Goal: Task Accomplishment & Management: Complete application form

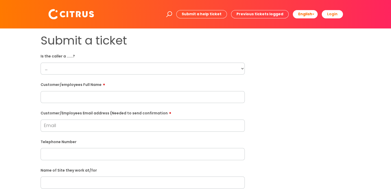
drag, startPoint x: 121, startPoint y: 67, endPoint x: 126, endPoint y: 67, distance: 5.5
click at [121, 67] on select "... Citrus Customer Citrus Employee [DEMOGRAPHIC_DATA] Supplier" at bounding box center [143, 69] width 204 height 12
click at [179, 73] on select "... Citrus Customer Citrus Employee [DEMOGRAPHIC_DATA] Supplier" at bounding box center [143, 69] width 204 height 12
drag, startPoint x: 2, startPoint y: 92, endPoint x: 35, endPoint y: 101, distance: 34.3
click at [2, 92] on div "Submit a ticket Is the caller a ......? ... Citrus Customer Citrus Employee Con…" at bounding box center [195, 190] width 391 height 325
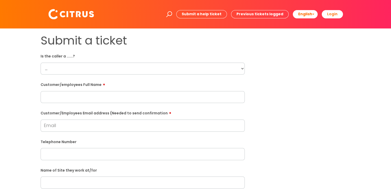
drag, startPoint x: 71, startPoint y: 119, endPoint x: 82, endPoint y: 133, distance: 17.5
click at [68, 118] on div "Customer/Employees Email address (Needed to send confirmation" at bounding box center [143, 120] width 204 height 23
click at [62, 129] on input "Customer/Employees Email address (Needed to send confirmation" at bounding box center [143, 125] width 204 height 12
paste input "r.kousar1981@gmail.com"
type input "r.kousar1981@gmail.com"
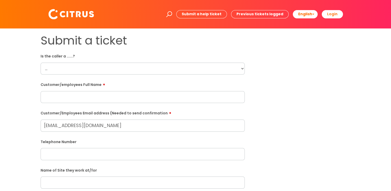
click at [57, 92] on input "text" at bounding box center [143, 97] width 204 height 12
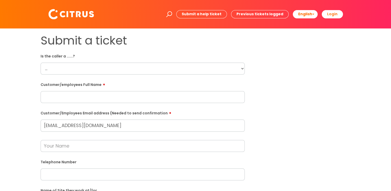
click at [153, 100] on input "text" at bounding box center [143, 97] width 204 height 12
paste input "Rukhsana Kousar"
type input "Rukhsana Kousar"
click at [9, 93] on div "Submit a ticket Is the caller a ......? ... Citrus Customer Citrus Employee Con…" at bounding box center [195, 193] width 381 height 318
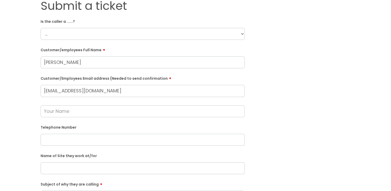
scroll to position [26, 0]
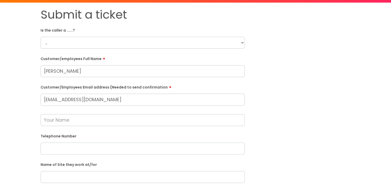
click at [71, 119] on input "text" at bounding box center [143, 120] width 204 height 12
type input "Claire"
click at [158, 40] on select "... Citrus Customer Citrus Employee Contractor Supplier" at bounding box center [143, 43] width 204 height 12
select select "Citrus Employee"
click at [41, 37] on select "... Citrus Customer Citrus Employee Contractor Supplier" at bounding box center [143, 43] width 204 height 12
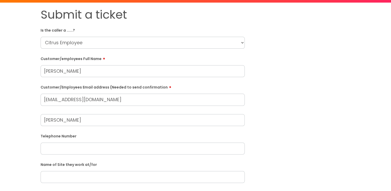
click at [0, 64] on html "Enter your search term here... Search Submit a help ticket Previous tickets log…" at bounding box center [195, 69] width 391 height 191
click at [77, 125] on input "Claire" at bounding box center [143, 120] width 204 height 12
click at [88, 145] on input "text" at bounding box center [143, 149] width 204 height 12
drag, startPoint x: 81, startPoint y: 110, endPoint x: 96, endPoint y: 120, distance: 17.6
click at [85, 111] on div "Claire" at bounding box center [143, 116] width 204 height 20
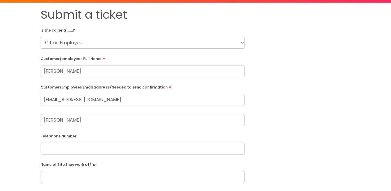
click at [96, 120] on input "Claire" at bounding box center [143, 120] width 204 height 12
click at [272, 132] on div "Submit a ticket Is the caller a ......? ... Citrus Customer Citrus Employee Con…" at bounding box center [196, 167] width 318 height 318
click at [178, 142] on div "Telephone Number" at bounding box center [143, 143] width 204 height 23
click at [196, 151] on input "text" at bounding box center [143, 149] width 204 height 12
paste input "07897575262"
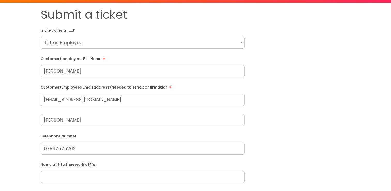
type input "07897575262"
click at [123, 181] on input "text" at bounding box center [143, 177] width 204 height 12
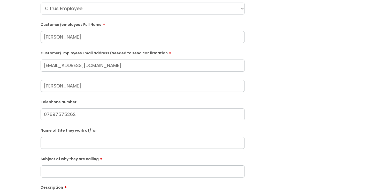
scroll to position [78, 0]
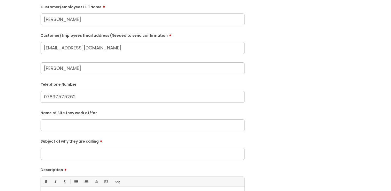
click at [72, 124] on input "text" at bounding box center [143, 125] width 204 height 12
paste input "Toad Hall Nursery"
type input "Toad Hall Nursery"
click at [79, 153] on input "Subject of why they are calling" at bounding box center [143, 154] width 204 height 12
click at [297, 114] on div "Submit a ticket Is the caller a ......? ... Citrus Customer Citrus Employee Con…" at bounding box center [196, 115] width 318 height 318
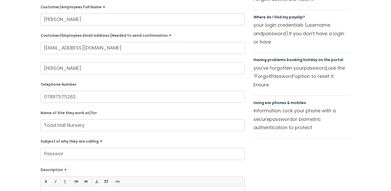
click at [95, 157] on input "Passwor" at bounding box center [143, 154] width 204 height 12
type input "Password"
click at [10, 115] on div "Submit a ticket Is the caller a ......? ... Citrus Customer Citrus Employee Con…" at bounding box center [195, 115] width 381 height 318
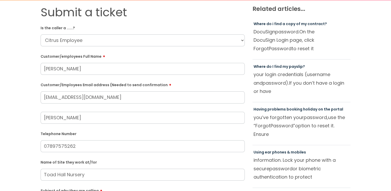
scroll to position [129, 0]
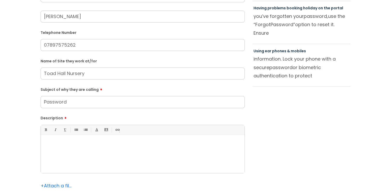
click at [117, 161] on div at bounding box center [143, 155] width 204 height 36
click at [133, 94] on div "Subject of why they are calling Password" at bounding box center [143, 96] width 204 height 23
click at [166, 107] on input "Password" at bounding box center [143, 102] width 204 height 12
drag, startPoint x: 143, startPoint y: 88, endPoint x: 113, endPoint y: 72, distance: 33.9
click at [141, 88] on label "Subject of why they are calling" at bounding box center [143, 89] width 204 height 6
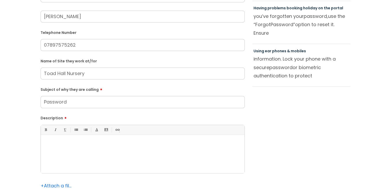
click at [141, 96] on input "Password" at bounding box center [143, 102] width 204 height 12
click at [113, 72] on input "Toad Hall Nursery" at bounding box center [143, 74] width 204 height 12
click at [110, 165] on div at bounding box center [143, 155] width 204 height 36
click at [97, 155] on div at bounding box center [143, 155] width 204 height 36
click at [87, 153] on div "It" at bounding box center [143, 155] width 204 height 36
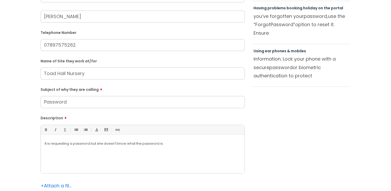
drag, startPoint x: 68, startPoint y: 139, endPoint x: 53, endPoint y: 139, distance: 14.7
click at [68, 139] on div "It is requesting a password but she doesn't know what the password is." at bounding box center [143, 155] width 204 height 36
drag, startPoint x: 48, startPoint y: 140, endPoint x: 50, endPoint y: 142, distance: 2.9
click at [47, 141] on div "It is requesting a password but she doesn't know what the password is." at bounding box center [143, 155] width 204 height 36
click at [50, 142] on p "It is requesting a password but she doesn't know what the password is." at bounding box center [143, 143] width 196 height 5
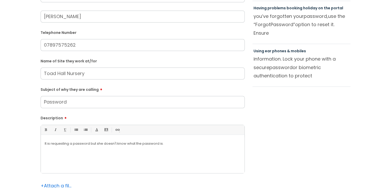
click at [44, 142] on div "It is requesting a password but she doesn't know what the password is." at bounding box center [143, 155] width 204 height 36
drag, startPoint x: 26, startPoint y: 144, endPoint x: 21, endPoint y: 144, distance: 4.9
click at [23, 144] on div "Submit a ticket Is the caller a ......? ... Citrus Customer Citrus Employee Con…" at bounding box center [195, 63] width 381 height 318
click at [103, 108] on form "Is the caller a ......? ... Citrus Customer Citrus Employee Contractor Supplier…" at bounding box center [143, 68] width 204 height 292
click at [129, 71] on input "Toad Hall Nursery" at bounding box center [143, 74] width 204 height 12
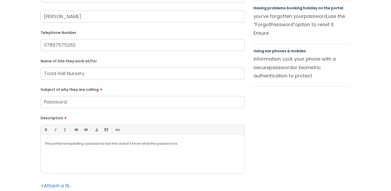
drag, startPoint x: 116, startPoint y: 71, endPoint x: -1, endPoint y: 70, distance: 116.9
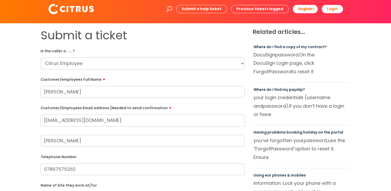
scroll to position [0, 0]
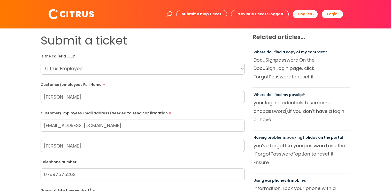
click at [114, 124] on input "r.kousar1981@gmail.com" at bounding box center [143, 125] width 204 height 12
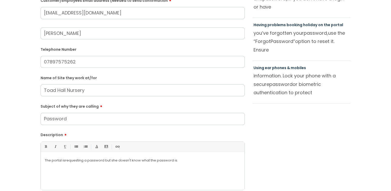
scroll to position [155, 0]
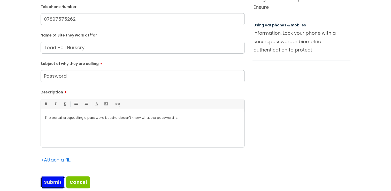
click at [55, 181] on input "Submit" at bounding box center [53, 182] width 24 height 12
type input "Please Wait..."
